Goal: Task Accomplishment & Management: Use online tool/utility

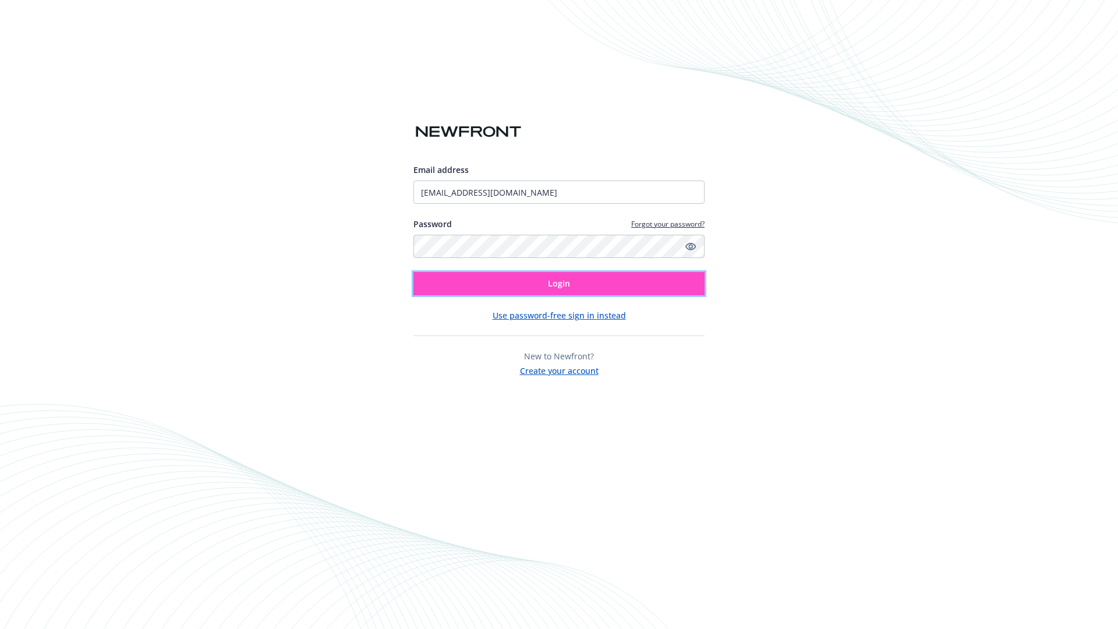
click at [559, 284] on span "Login" at bounding box center [559, 283] width 22 height 11
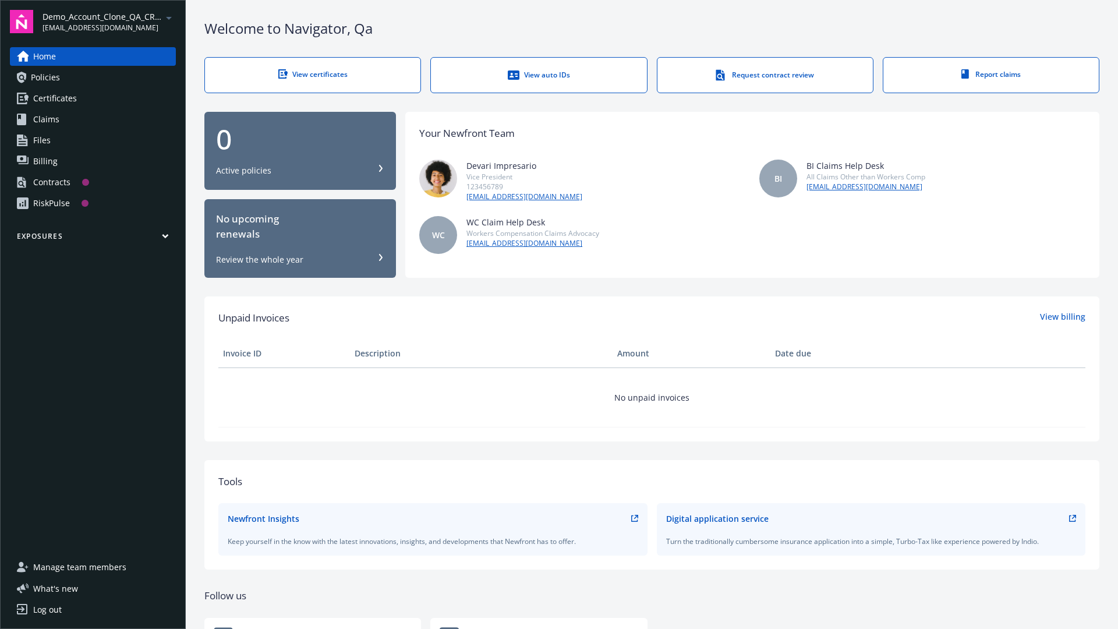
click at [109, 22] on span "Demo_Account_Clone_QA_CR_Tests_Prospect" at bounding box center [102, 16] width 119 height 12
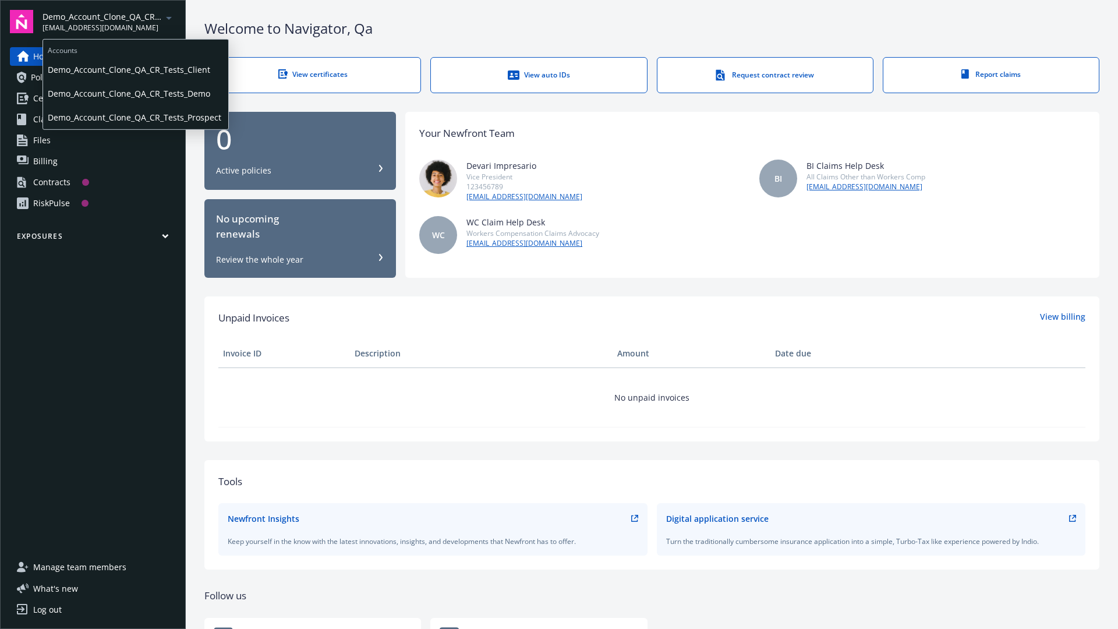
click at [135, 69] on span "Demo_Account_Clone_QA_CR_Tests_Client" at bounding box center [136, 70] width 176 height 24
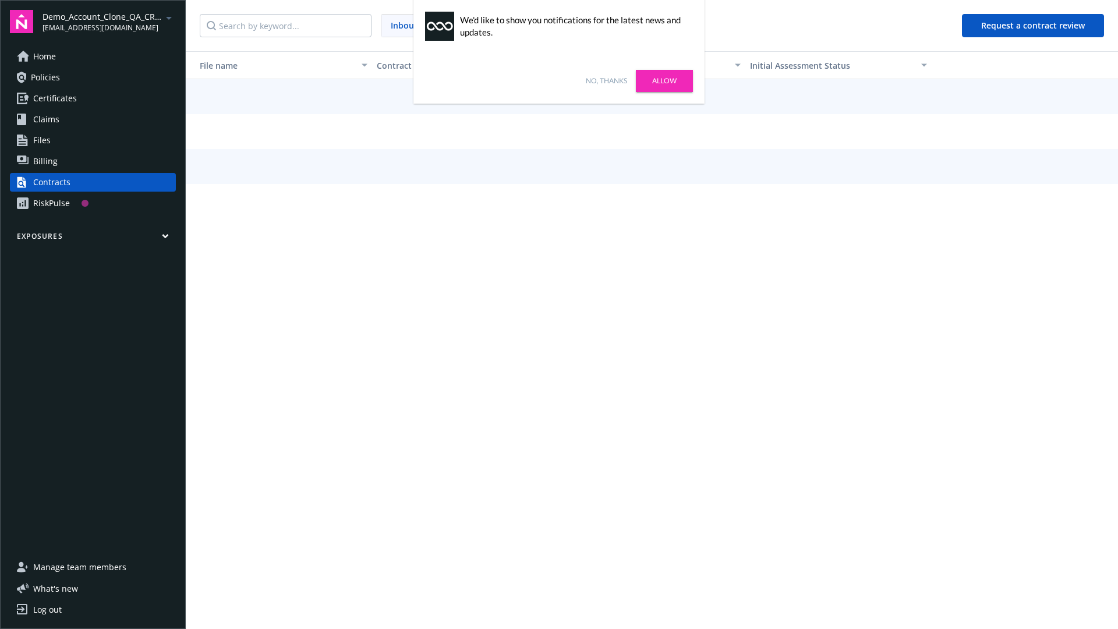
click at [606, 81] on link "No, thanks" at bounding box center [606, 81] width 41 height 10
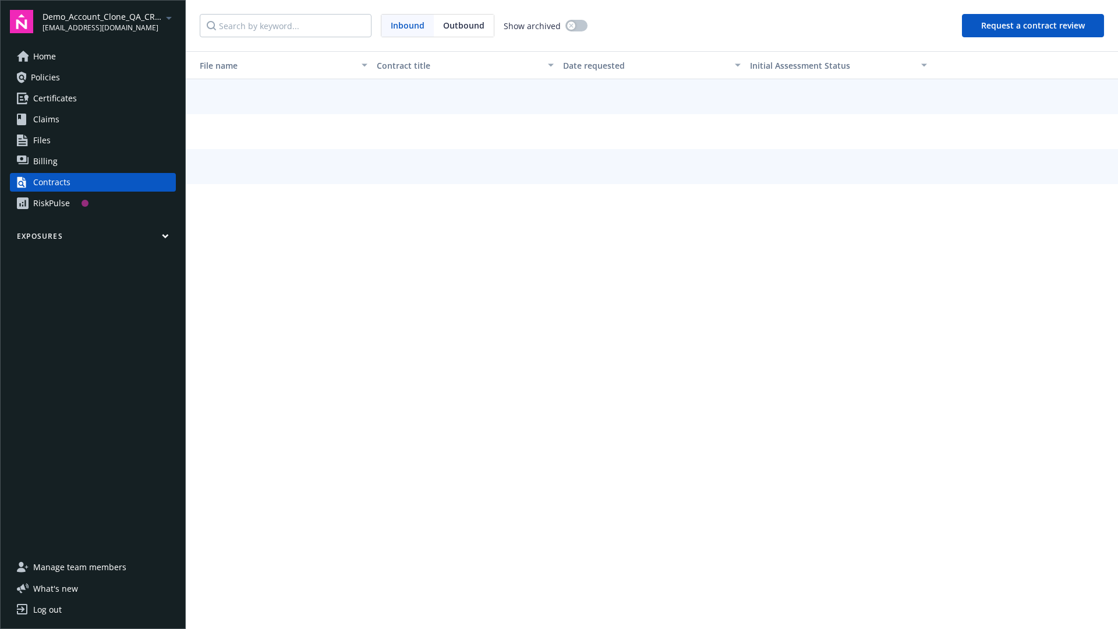
click at [1034, 26] on button "Request a contract review" at bounding box center [1033, 25] width 142 height 23
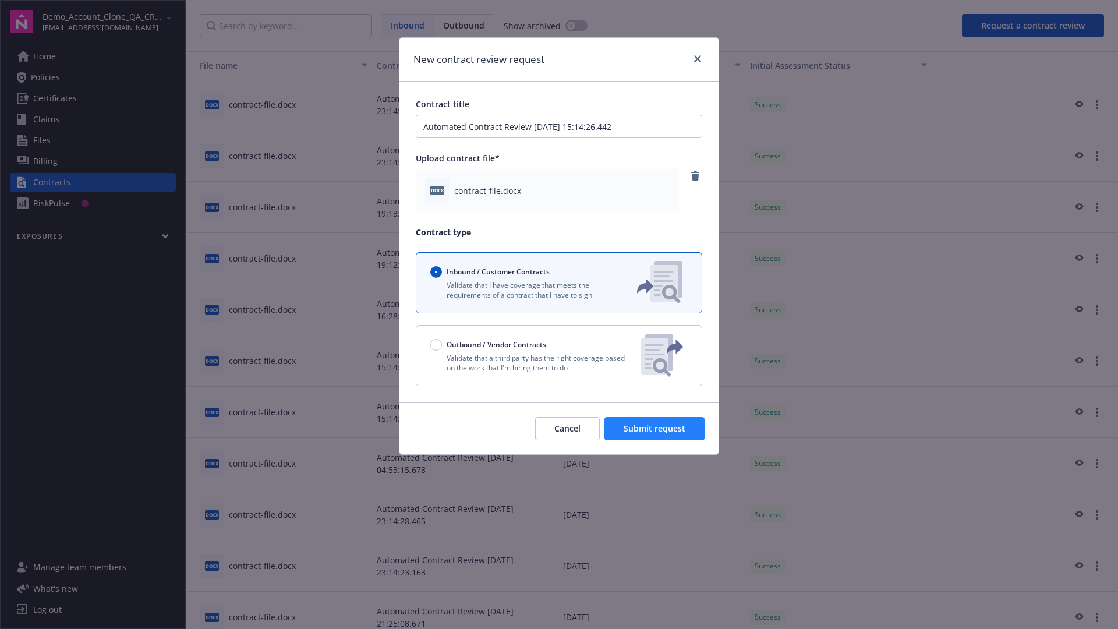
type input "Automated Contract Review 08-29-2025 15:14:26.442"
click at [655, 429] on span "Submit request" at bounding box center [655, 428] width 62 height 11
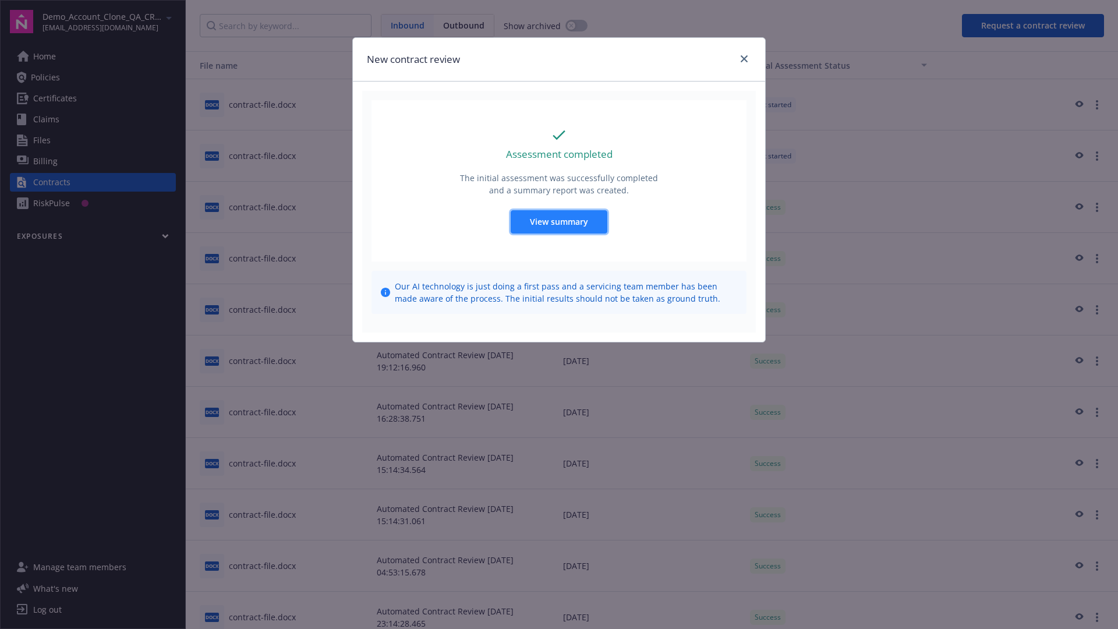
click at [559, 221] on span "View summary" at bounding box center [559, 221] width 58 height 11
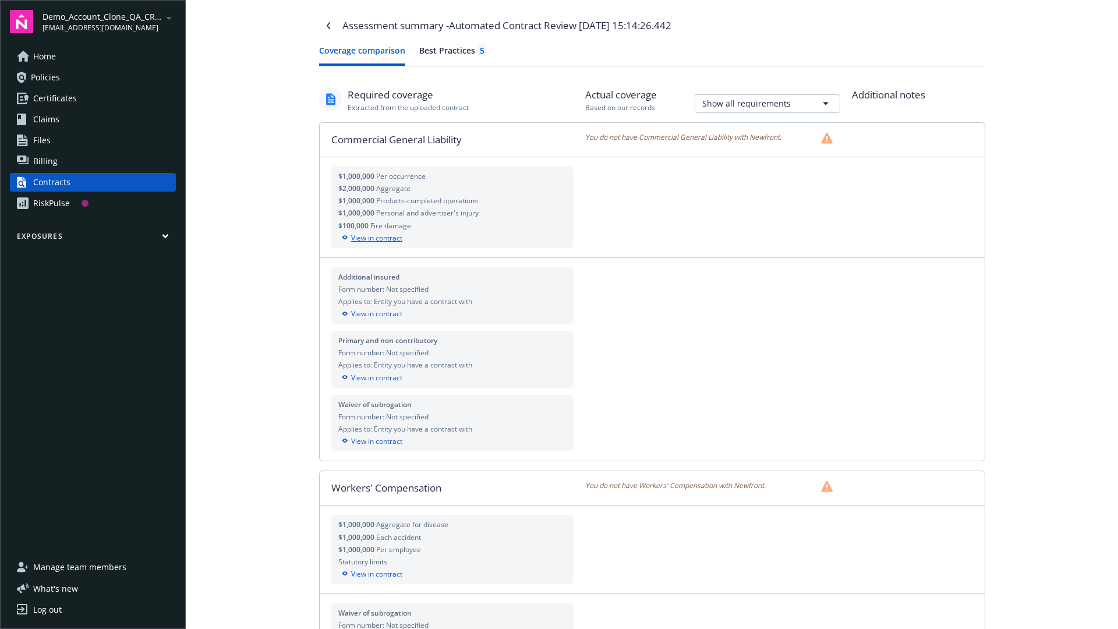
click at [452, 238] on div "View in contract" at bounding box center [452, 238] width 229 height 10
